Goal: Information Seeking & Learning: Understand process/instructions

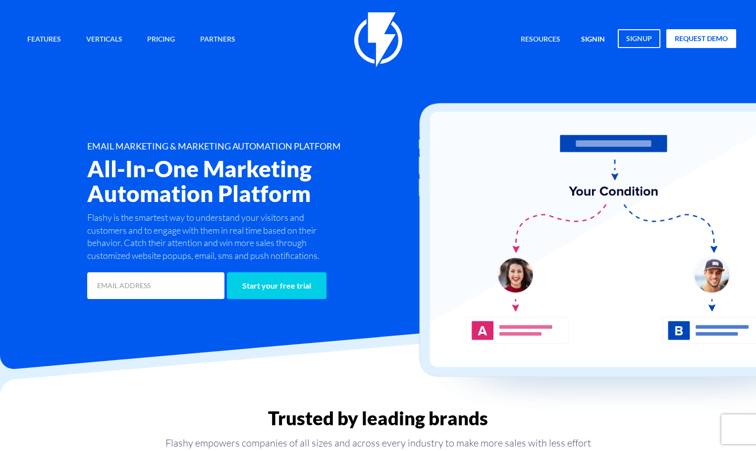
click at [597, 40] on link "signin" at bounding box center [593, 39] width 39 height 21
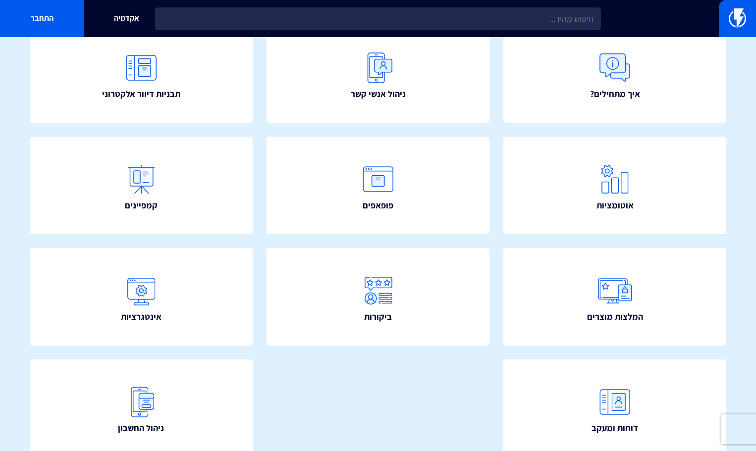
scroll to position [73, 0]
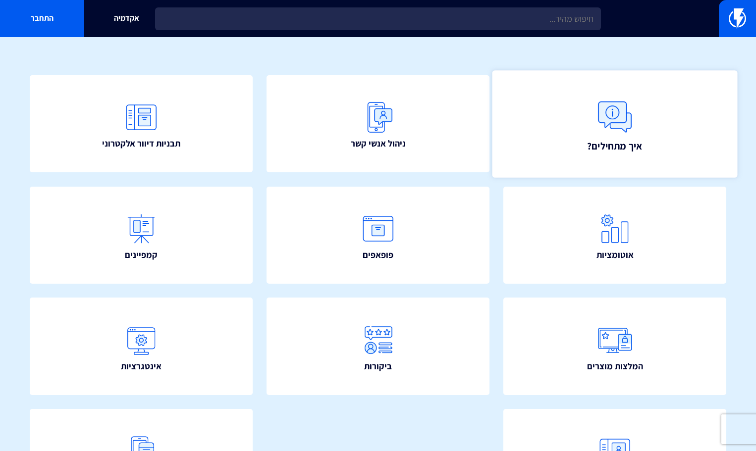
click at [572, 132] on link "איך מתחילים?" at bounding box center [615, 123] width 245 height 107
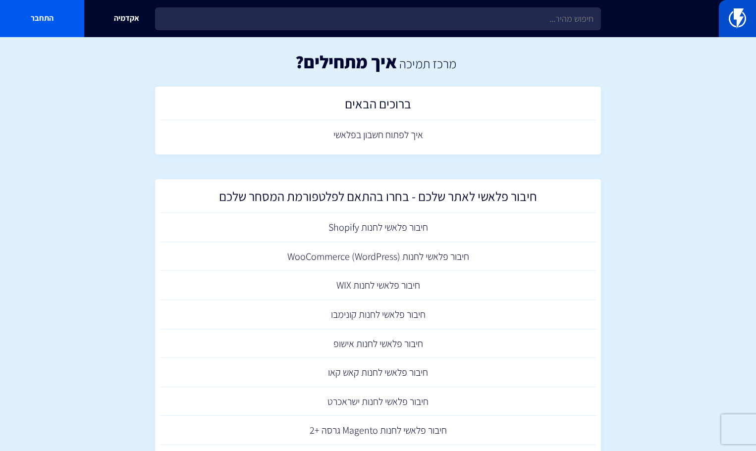
click at [733, 23] on img at bounding box center [737, 18] width 17 height 20
